Goal: Transaction & Acquisition: Purchase product/service

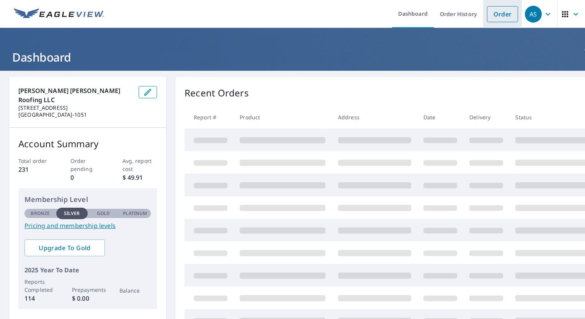
click at [499, 15] on link "Order" at bounding box center [502, 14] width 31 height 16
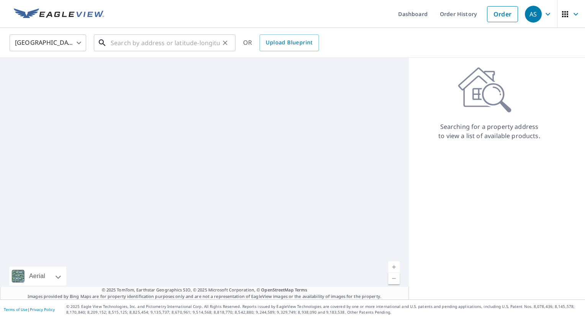
click at [188, 46] on input "text" at bounding box center [165, 42] width 109 height 21
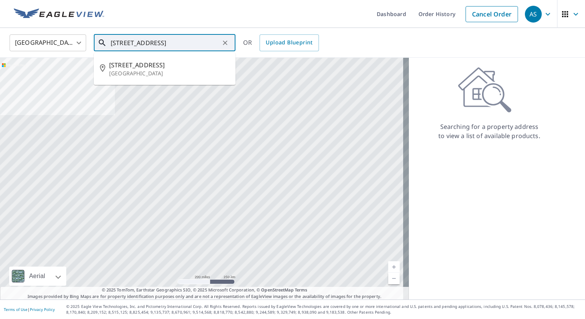
click at [129, 71] on p "[GEOGRAPHIC_DATA]" at bounding box center [169, 74] width 120 height 8
type input "[STREET_ADDRESS]"
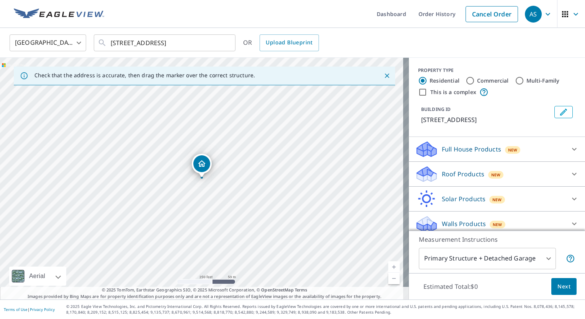
click at [456, 178] on p "Roof Products" at bounding box center [463, 174] width 43 height 9
click at [415, 195] on input "Premium $27.5 - $81.25" at bounding box center [420, 194] width 11 height 9
checkbox input "true"
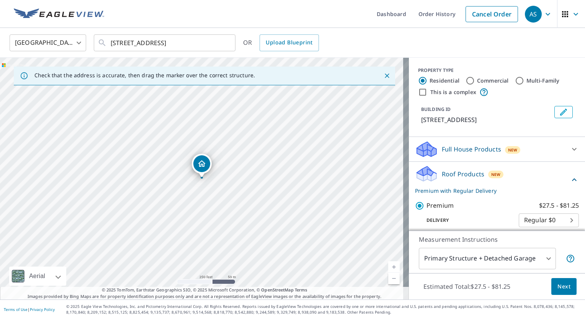
click at [561, 285] on span "Next" at bounding box center [564, 287] width 13 height 10
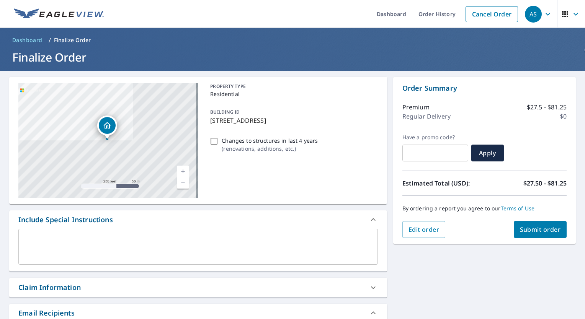
click at [537, 232] on span "Submit order" at bounding box center [540, 230] width 41 height 8
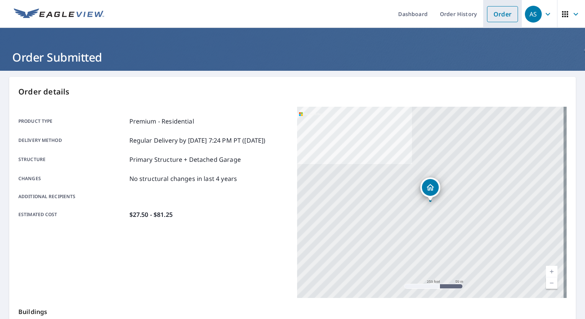
click at [503, 19] on link "Order" at bounding box center [502, 14] width 31 height 16
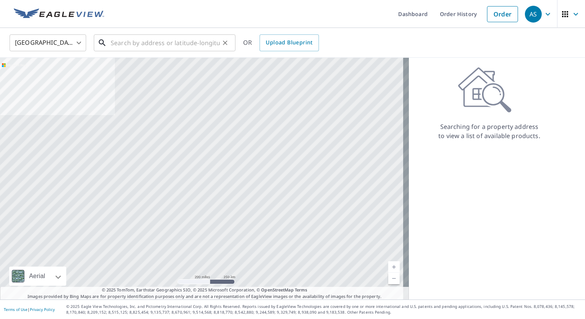
click at [121, 44] on input "text" at bounding box center [165, 42] width 109 height 21
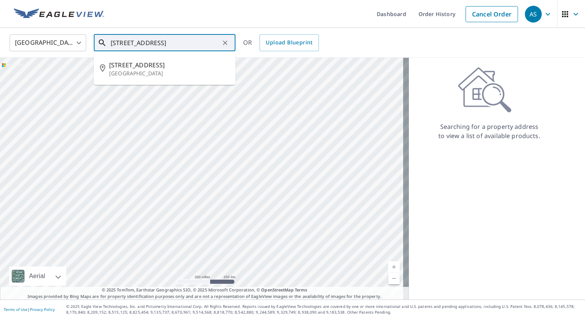
click at [124, 64] on span "[STREET_ADDRESS]" at bounding box center [169, 65] width 120 height 9
type input "[STREET_ADDRESS]"
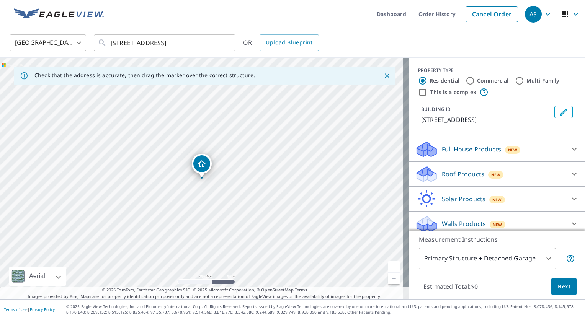
click at [443, 174] on p "Roof Products" at bounding box center [463, 174] width 43 height 9
click at [415, 198] on input "Premium $27.5 - $81.25" at bounding box center [420, 194] width 11 height 9
checkbox input "true"
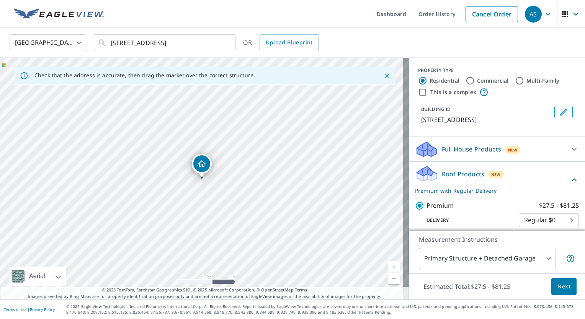
click at [561, 286] on span "Next" at bounding box center [564, 287] width 13 height 10
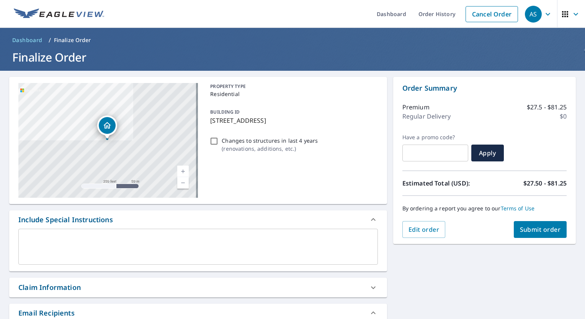
click at [528, 229] on span "Submit order" at bounding box center [540, 230] width 41 height 8
